Goal: Complete application form: Complete application form

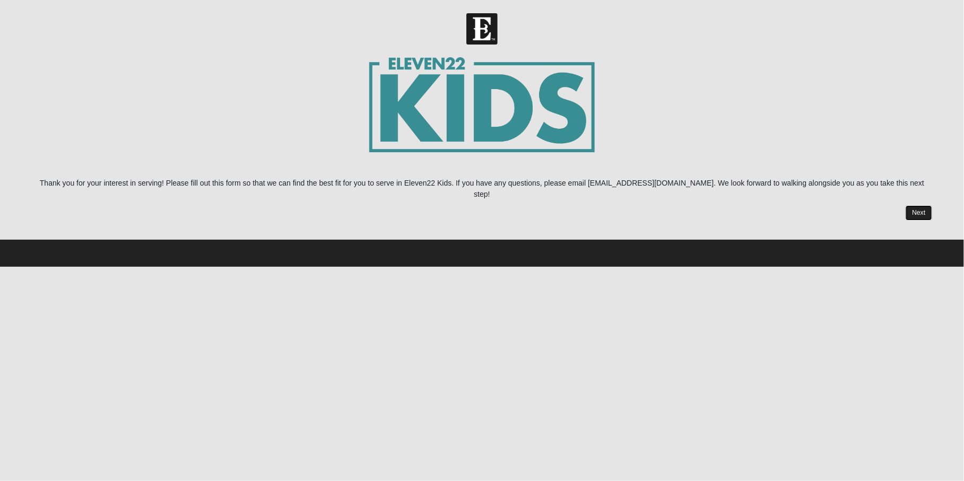
click at [921, 205] on link "Next" at bounding box center [919, 212] width 26 height 15
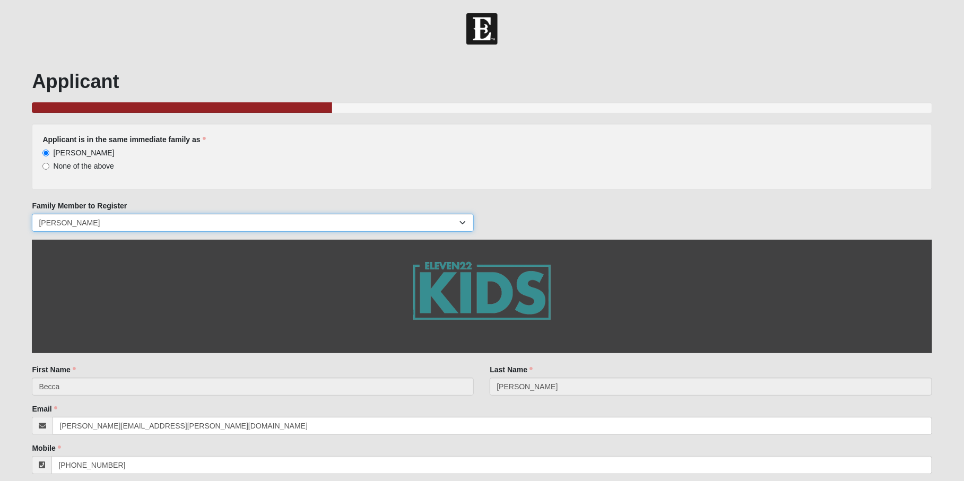
click at [189, 224] on select "[PERSON_NAME] [PERSON_NAME] [PERSON_NAME] [PERSON_NAME] [PERSON_NAME]" at bounding box center [253, 223] width 442 height 18
select select "69544"
click at [32, 214] on select "[PERSON_NAME] [PERSON_NAME] [PERSON_NAME] [PERSON_NAME] [PERSON_NAME]" at bounding box center [253, 223] width 442 height 18
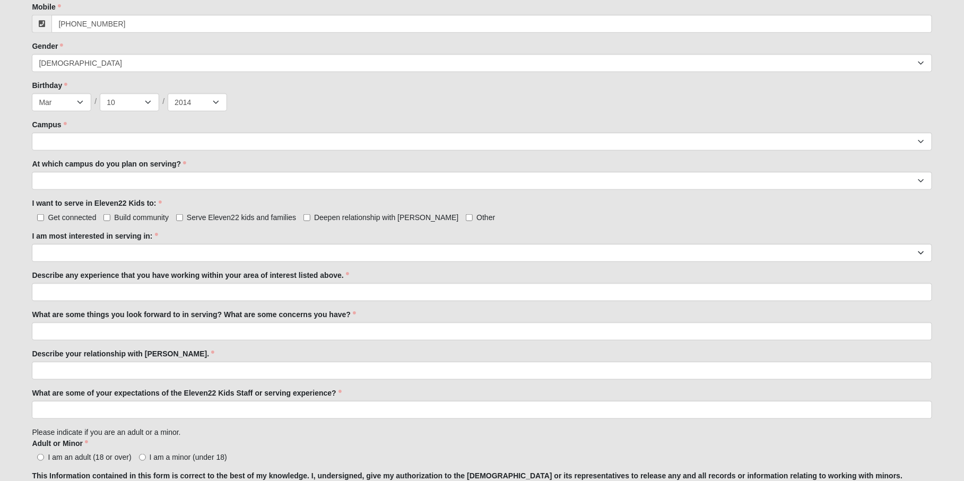
scroll to position [451, 0]
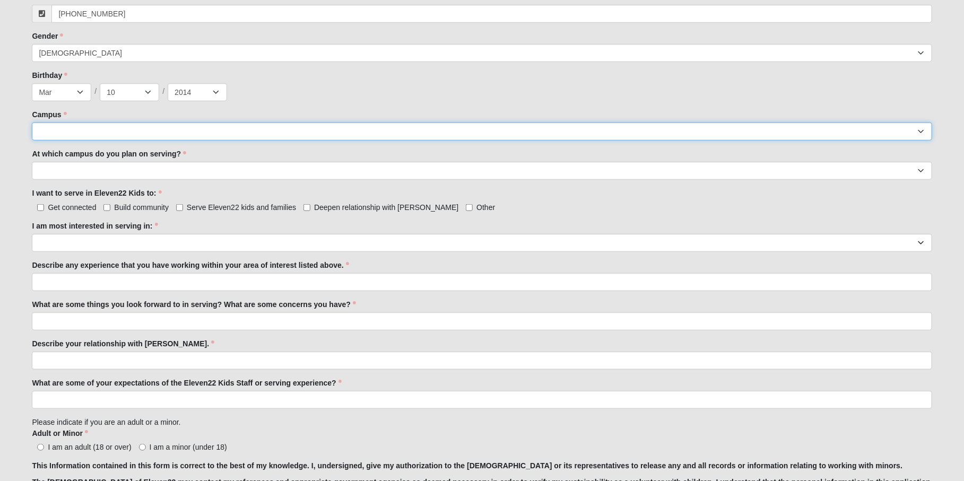
click at [92, 130] on select "Arlington Baymeadows Eleven22 Online [PERSON_NAME][GEOGRAPHIC_DATA] Jesup [GEOG…" at bounding box center [482, 132] width 900 height 18
select select "11"
click at [32, 123] on select "Arlington Baymeadows Eleven22 Online [PERSON_NAME][GEOGRAPHIC_DATA] Jesup [GEOG…" at bounding box center [482, 132] width 900 height 18
click at [48, 170] on select "[GEOGRAPHIC_DATA] [PERSON_NAME][GEOGRAPHIC_DATA] [GEOGRAPHIC_DATA] [GEOGRAPHIC_…" at bounding box center [482, 171] width 900 height 18
select select "St. [PERSON_NAME]"
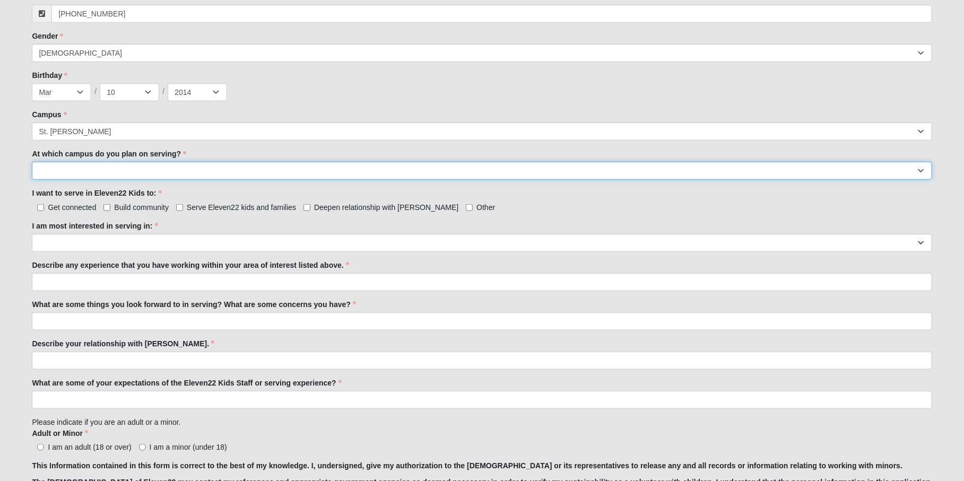
click at [32, 162] on select "[GEOGRAPHIC_DATA] [PERSON_NAME][GEOGRAPHIC_DATA] [GEOGRAPHIC_DATA] [GEOGRAPHIC_…" at bounding box center [482, 171] width 900 height 18
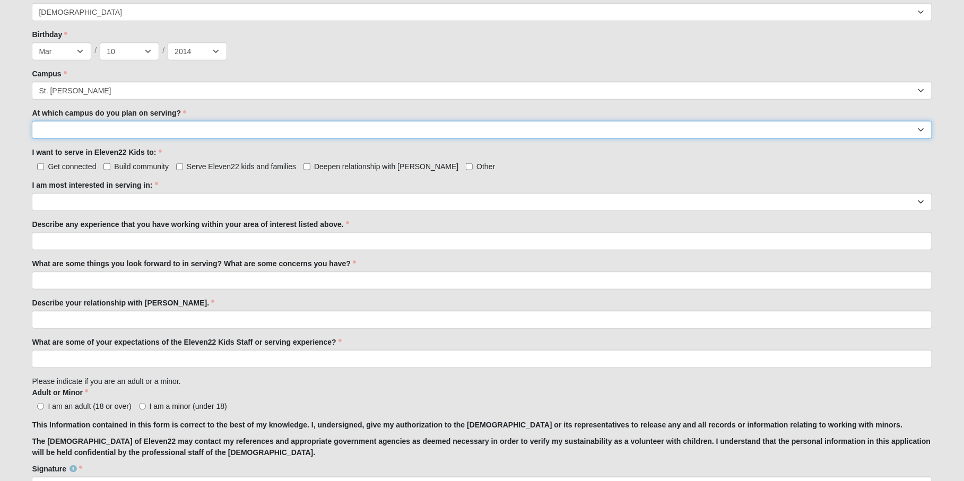
scroll to position [492, 0]
click at [179, 168] on input "Serve Eleven22 kids and families" at bounding box center [179, 167] width 7 height 7
checkbox input "true"
click at [42, 168] on input "Get connected" at bounding box center [40, 167] width 7 height 7
checkbox input "true"
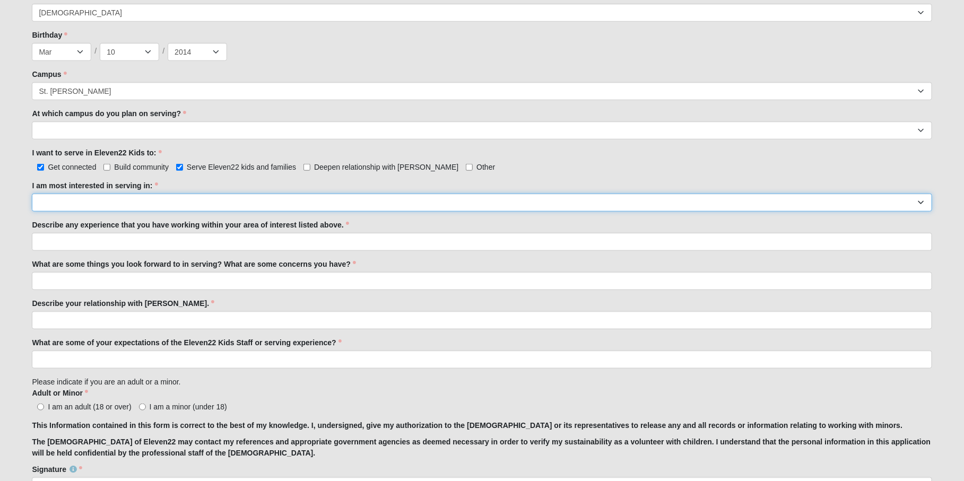
click at [68, 196] on select "Registration Tour Guide Preschool Disciple Group Leader Elementary Disciple Gro…" at bounding box center [482, 203] width 900 height 18
select select "Preschool Disciple Group Leader"
click at [32, 194] on select "Registration Tour Guide Preschool Disciple Group Leader Elementary Disciple Gro…" at bounding box center [482, 203] width 900 height 18
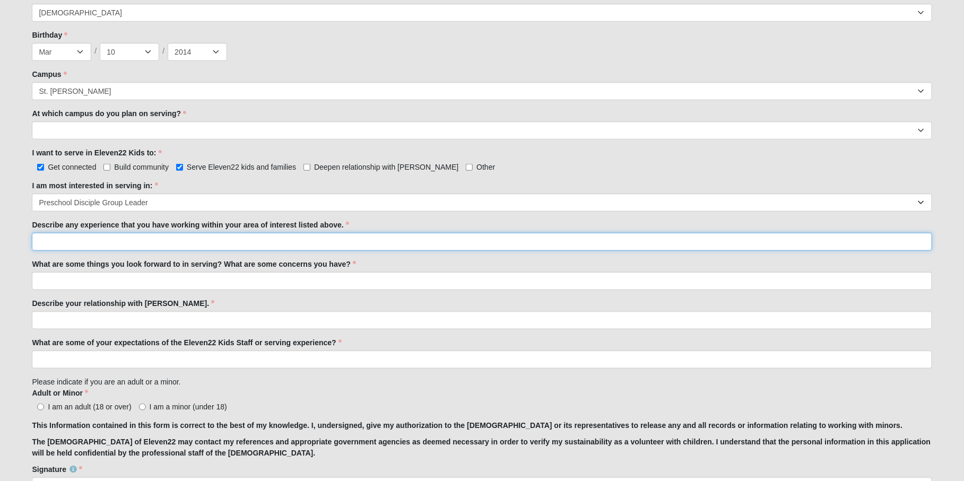
click at [93, 239] on input "Describe any experience that you have working within your area of interest list…" at bounding box center [482, 242] width 900 height 18
type input "S"
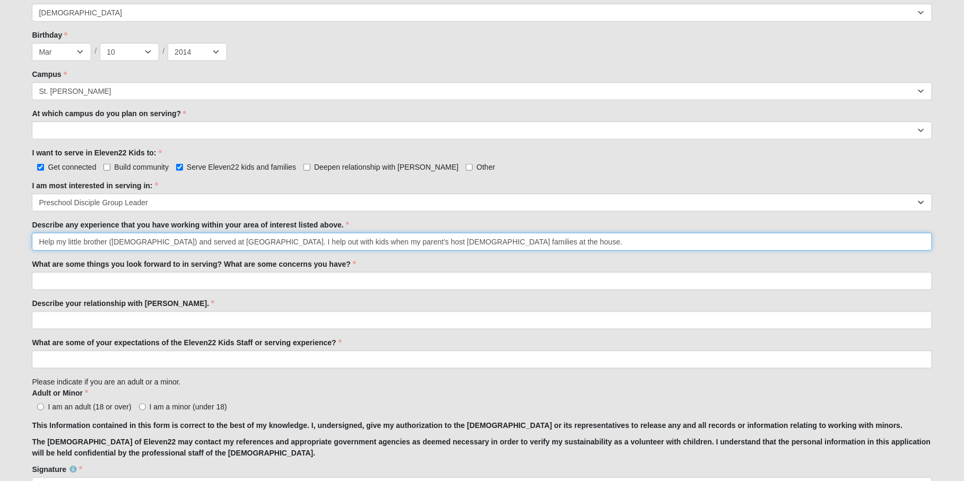
type input "Help my little brother ([DEMOGRAPHIC_DATA]) and served at [GEOGRAPHIC_DATA]. I …"
click at [85, 283] on input "What are some things you look forward to in serving? What are some concerns you…" at bounding box center [482, 281] width 900 height 18
type input "I love kids and helping out."
click at [98, 318] on input "Describe your relationship with [PERSON_NAME]." at bounding box center [482, 320] width 900 height 18
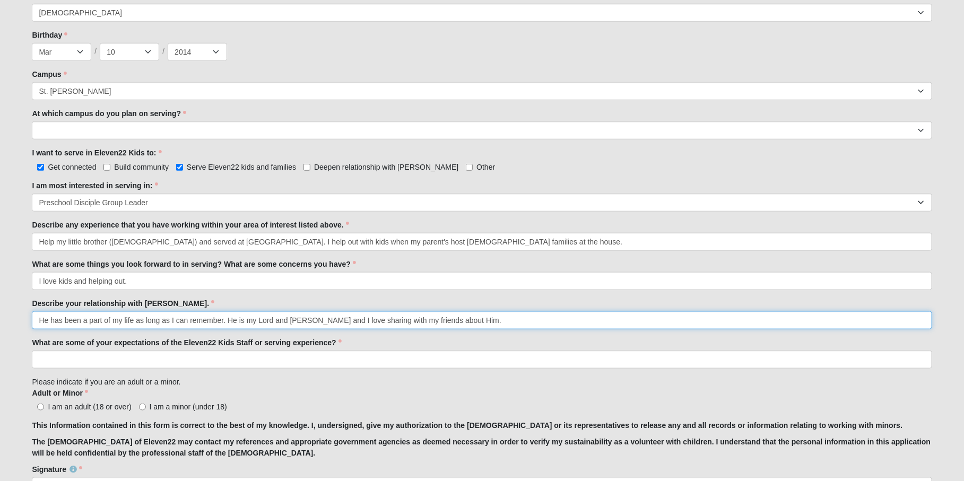
type input "He has been a part of my life as long as I can remember. He is my Lord and [PER…"
click at [99, 359] on input "What are some of your expectations of the Eleven22 Kids Staff or serving experi…" at bounding box center [482, 360] width 900 height 18
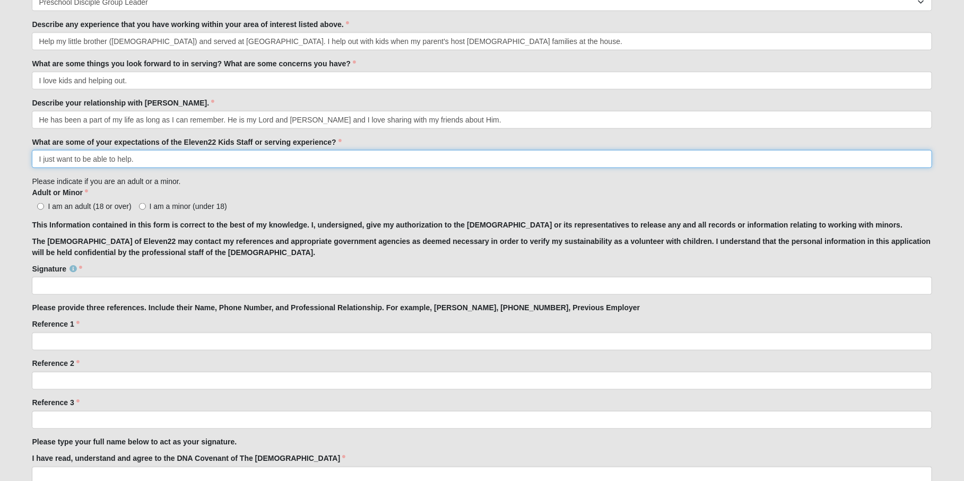
scroll to position [693, 0]
type input "I just want to be able to help."
click at [142, 204] on input "I am a minor (under 18)" at bounding box center [142, 206] width 7 height 7
radio input "true"
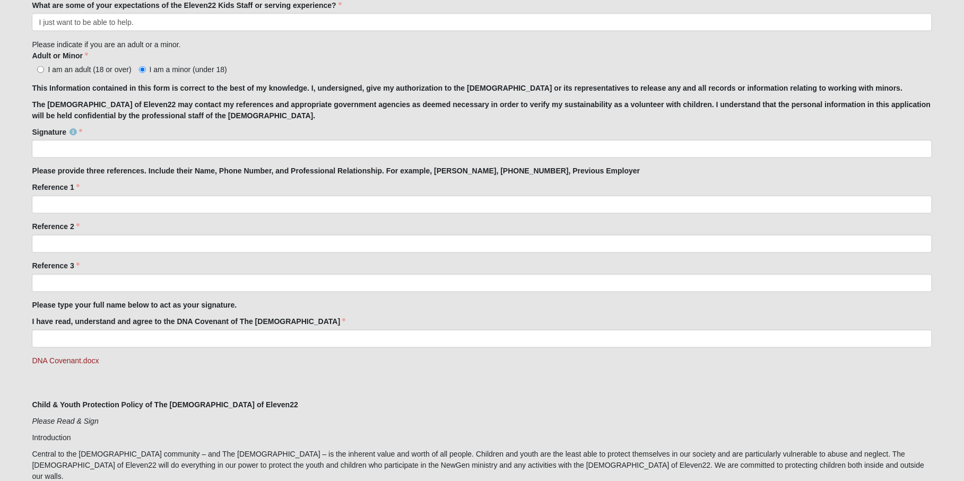
scroll to position [831, 0]
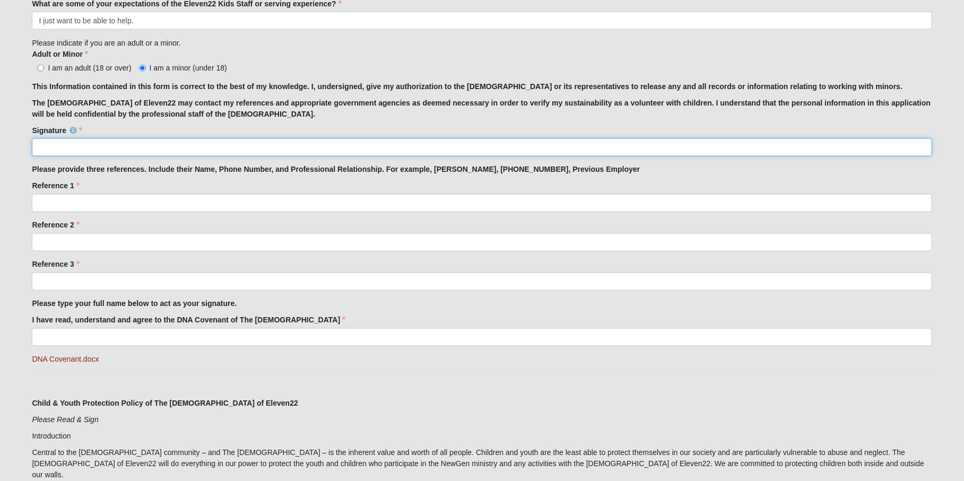
click at [110, 147] on input "Signature" at bounding box center [482, 147] width 900 height 18
type input "[PERSON_NAME]"
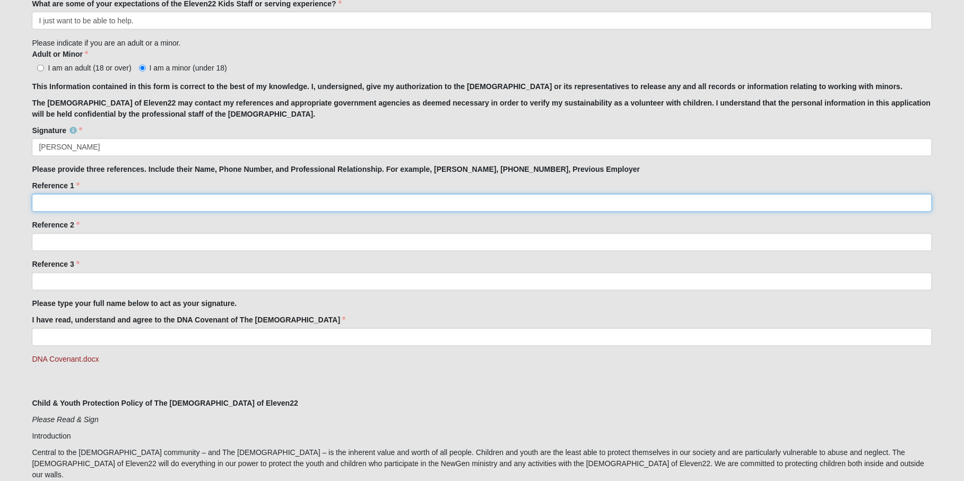
click at [97, 200] on input "Reference 1" at bounding box center [482, 203] width 900 height 18
type input "[PERSON_NAME] [PHONE_NUMBER] (father)"
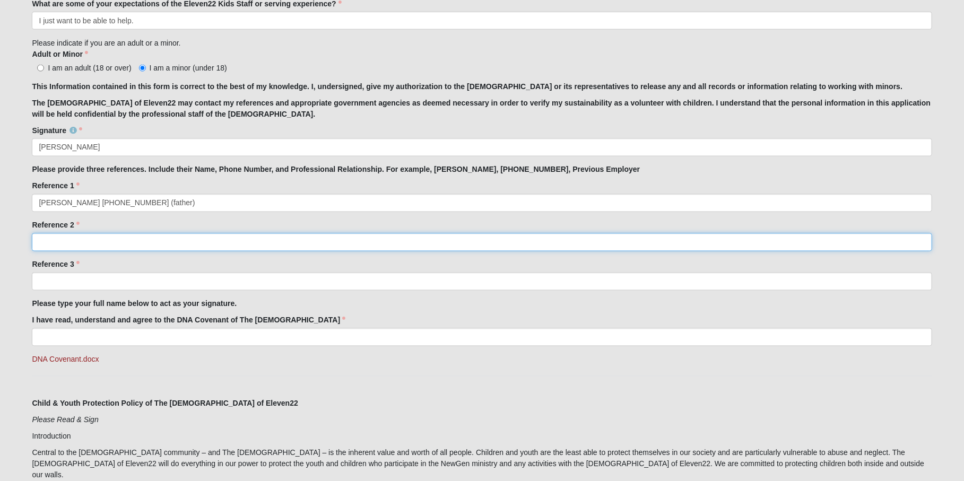
click at [86, 240] on input "Reference 2" at bounding box center [482, 242] width 900 height 18
type input "[PERSON_NAME] [PHONE_NUMBER] (mother)"
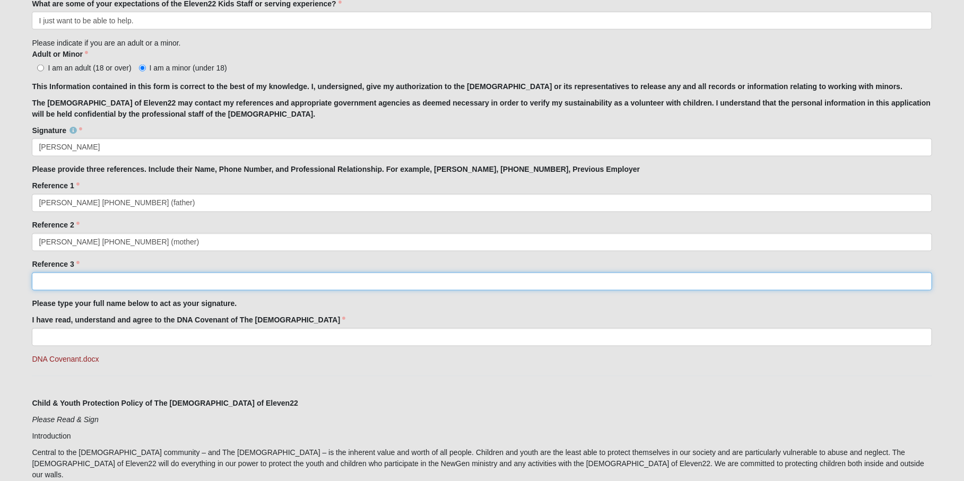
click at [75, 276] on input "Reference 3" at bounding box center [482, 282] width 900 height 18
type input "[PERSON_NAME]"
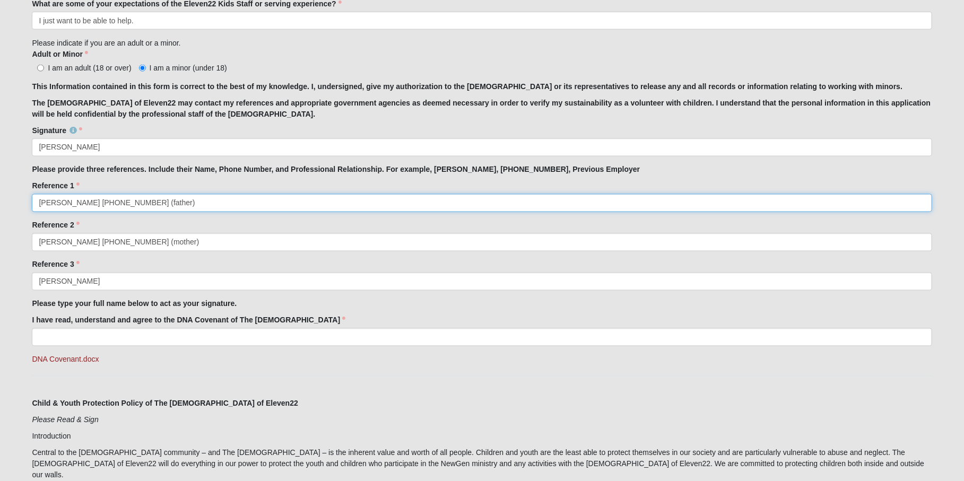
drag, startPoint x: 195, startPoint y: 202, endPoint x: 195, endPoint y: 195, distance: 7.4
click at [195, 202] on input "[PERSON_NAME] [PHONE_NUMBER] (father)" at bounding box center [482, 203] width 900 height 18
type input "[PERSON_NAME] [PHONE_NUMBER] (father/worship leader at [GEOGRAPHIC_DATA][PERSON…"
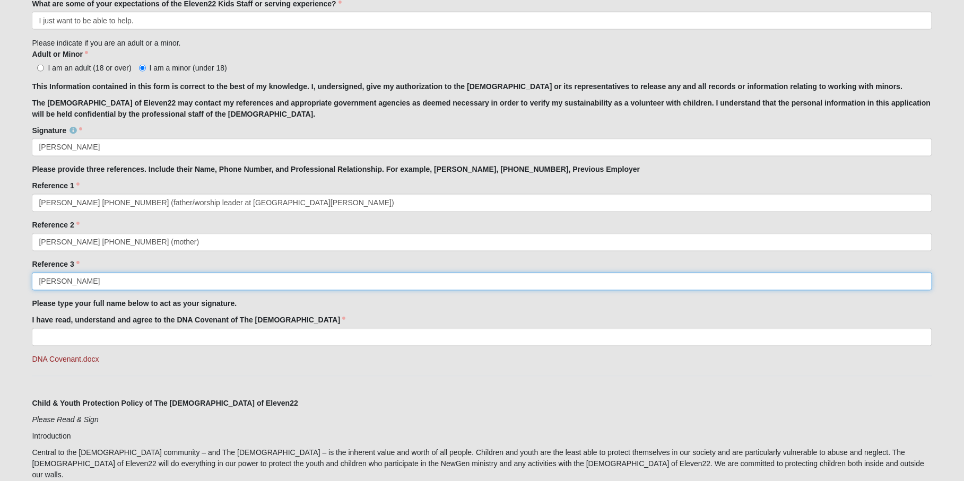
click at [142, 279] on input "[PERSON_NAME]" at bounding box center [482, 282] width 900 height 18
type input "[PERSON_NAME] (769-302-8355) brother, also serves in worship for Students at [G…"
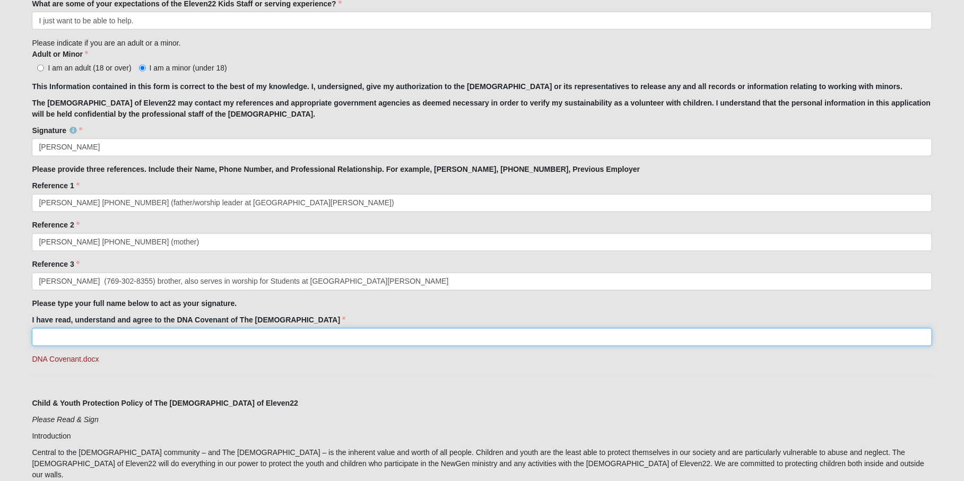
click at [110, 337] on input "I have read, understand and agree to the DNA Covenant of The [DEMOGRAPHIC_DATA]" at bounding box center [482, 337] width 900 height 18
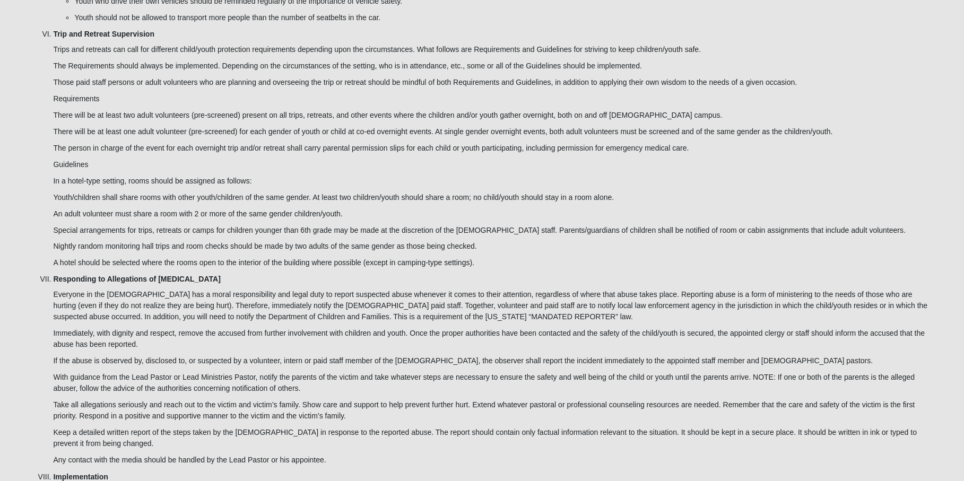
scroll to position [2830, 0]
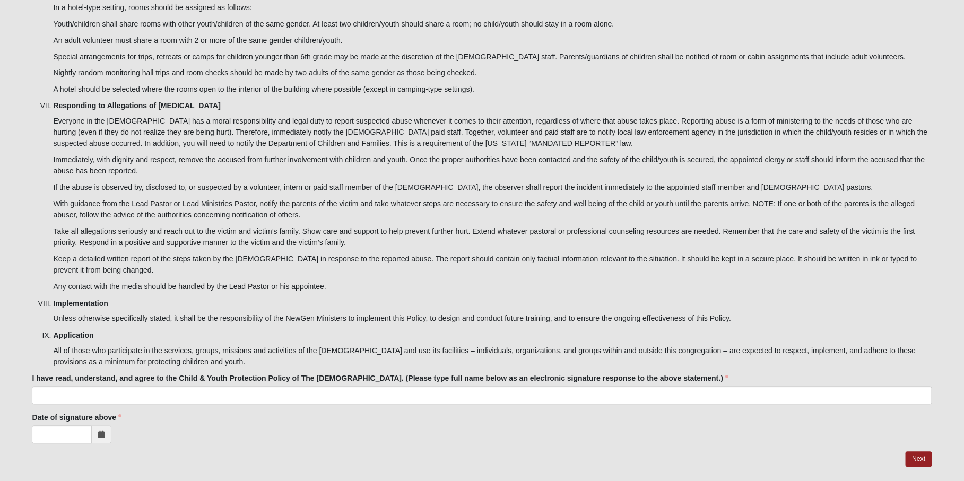
type input "[PERSON_NAME]"
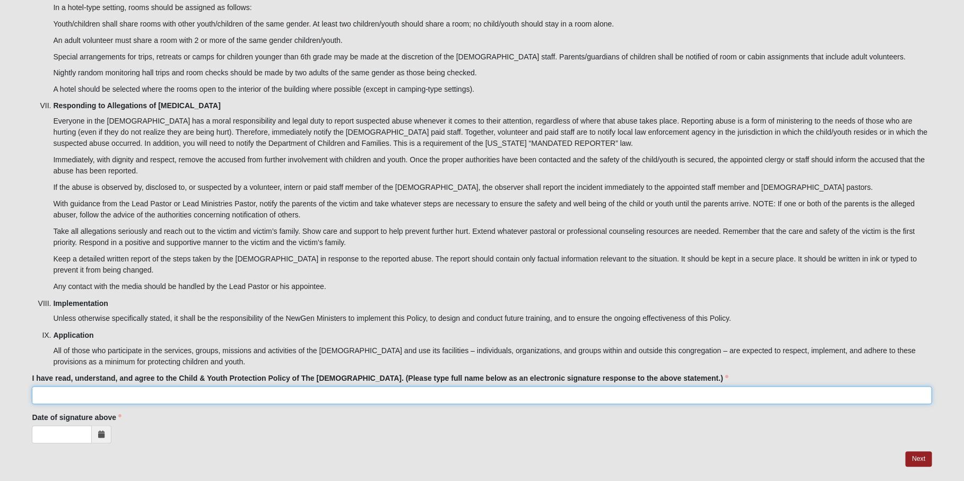
click at [110, 387] on input "I have read, understand, and agree to the Child & Youth Protection Policy of Th…" at bounding box center [482, 396] width 900 height 18
type input "[PERSON_NAME]"
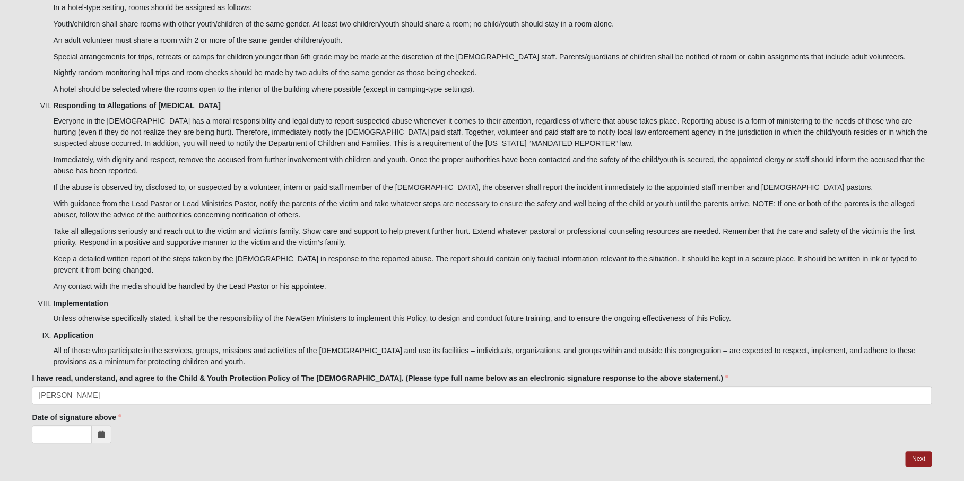
click at [101, 426] on span at bounding box center [102, 435] width 20 height 18
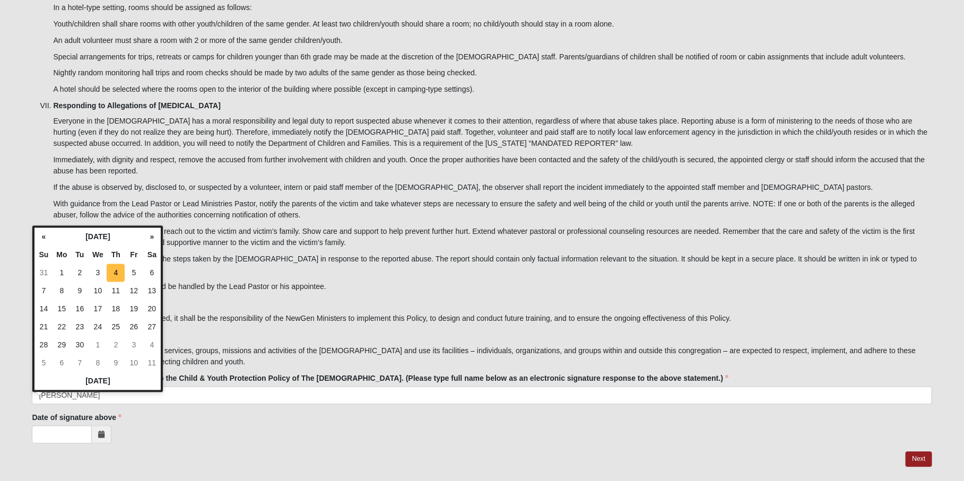
click at [117, 268] on td "4" at bounding box center [116, 273] width 18 height 18
type input "[DATE]"
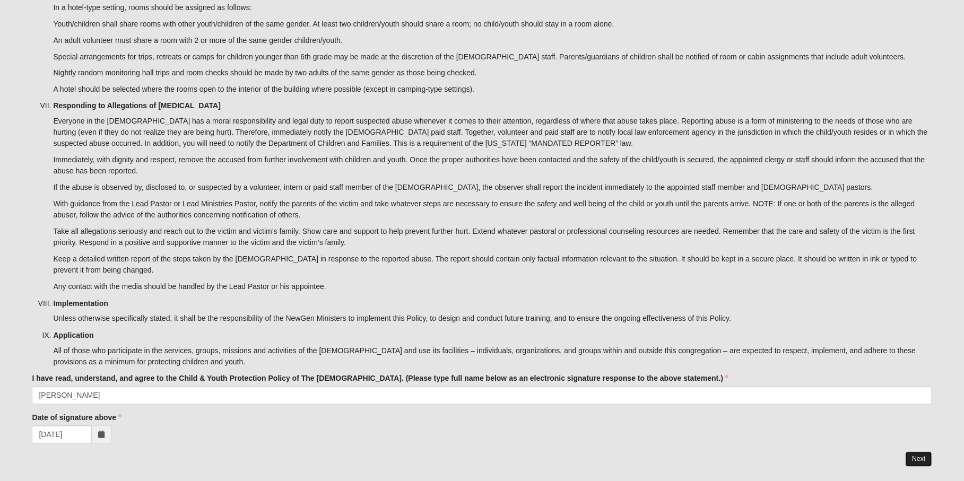
click at [912, 452] on link "Next" at bounding box center [919, 459] width 26 height 15
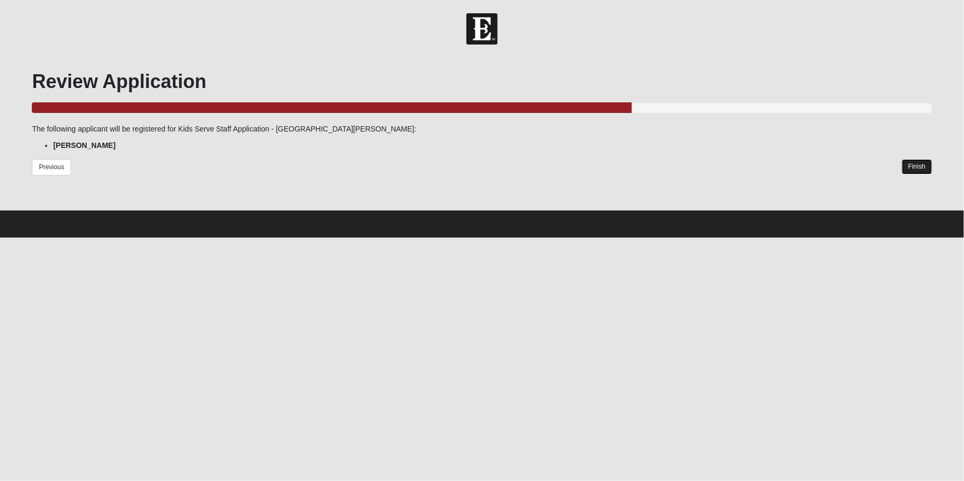
click at [919, 166] on link "Finish" at bounding box center [917, 166] width 30 height 15
